Goal: Information Seeking & Learning: Understand process/instructions

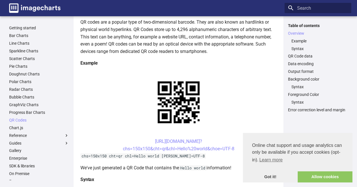
scroll to position [72, 0]
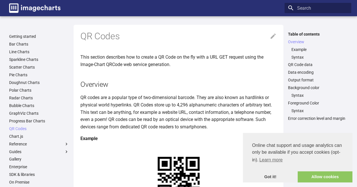
scroll to position [72, 0]
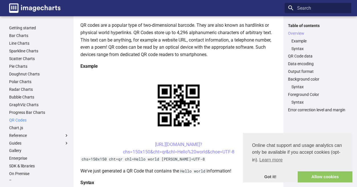
click at [17, 121] on link "QR Codes" at bounding box center [39, 120] width 60 height 5
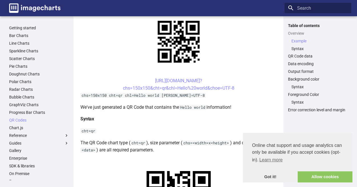
scroll to position [137, 0]
drag, startPoint x: 144, startPoint y: 114, endPoint x: 159, endPoint y: 122, distance: 16.7
copy link "[URL][DOMAIN_NAME]? chs=200x200&cht=qr&chl"
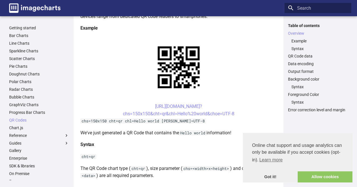
scroll to position [110, 0]
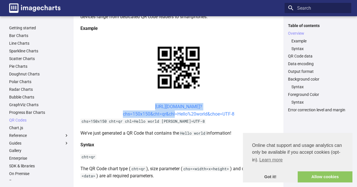
drag, startPoint x: 145, startPoint y: 49, endPoint x: 174, endPoint y: 57, distance: 30.4
click at [174, 103] on center "[URL][DOMAIN_NAME]? chs=150x150&cht=qr&chl=Hello%20world&choe=UTF-8" at bounding box center [178, 110] width 196 height 15
drag, startPoint x: 139, startPoint y: 49, endPoint x: 174, endPoint y: 56, distance: 35.0
click at [175, 103] on center "[URL][DOMAIN_NAME]? chs=150x150&cht=qr&chl=Hello%20world&choe=UTF-8" at bounding box center [178, 110] width 196 height 15
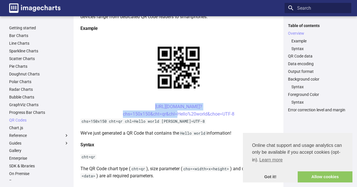
copy link "[URL][DOMAIN_NAME]? chs=150x150&cht=qr&chl"
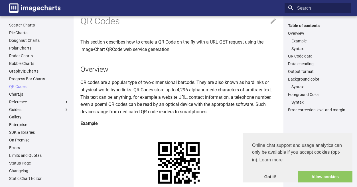
scroll to position [33, 0]
